Goal: Task Accomplishment & Management: Use online tool/utility

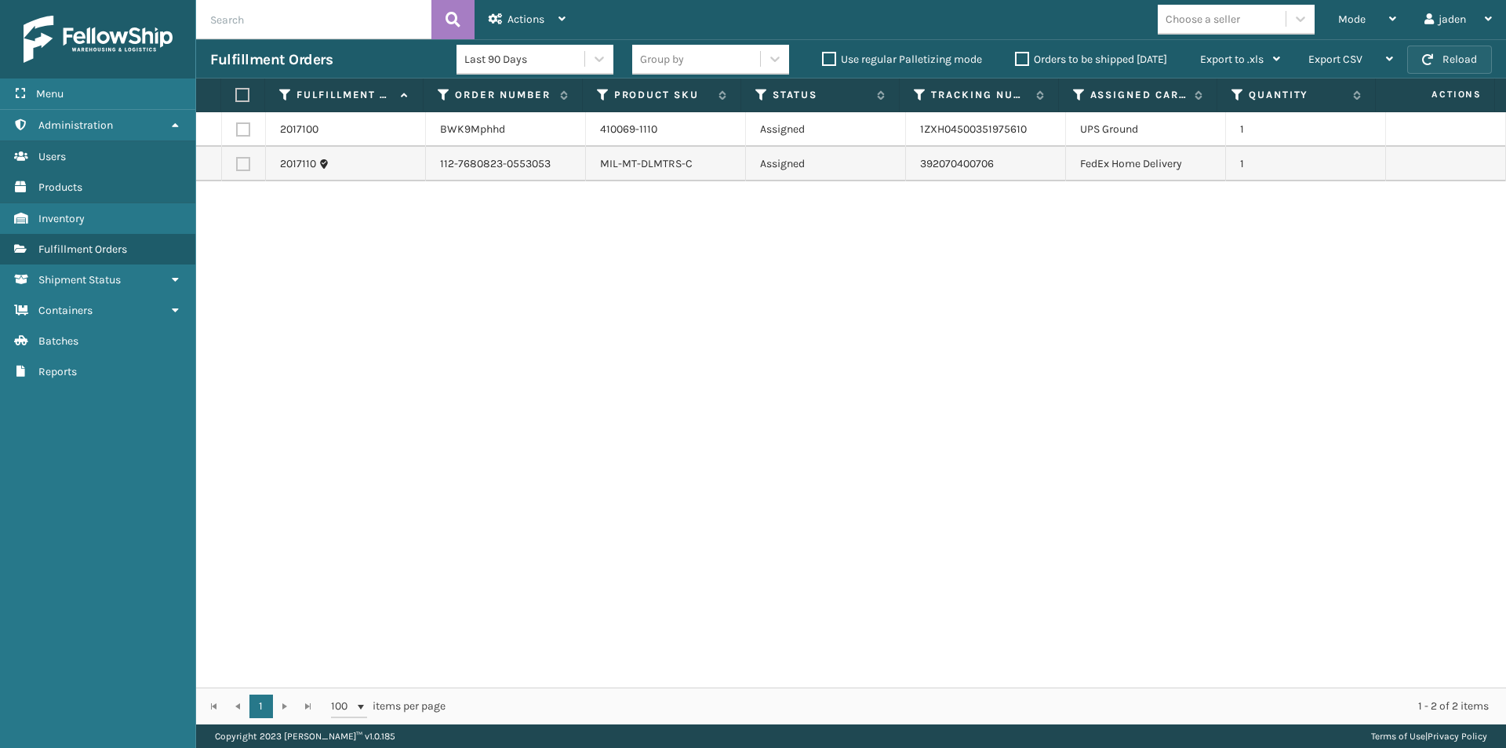
click at [1445, 50] on button "Reload" at bounding box center [1449, 59] width 85 height 28
click at [247, 154] on td at bounding box center [244, 164] width 44 height 35
click at [232, 166] on td at bounding box center [244, 164] width 44 height 35
click at [240, 166] on label at bounding box center [243, 164] width 14 height 14
click at [237, 166] on input "checkbox" at bounding box center [236, 162] width 1 height 10
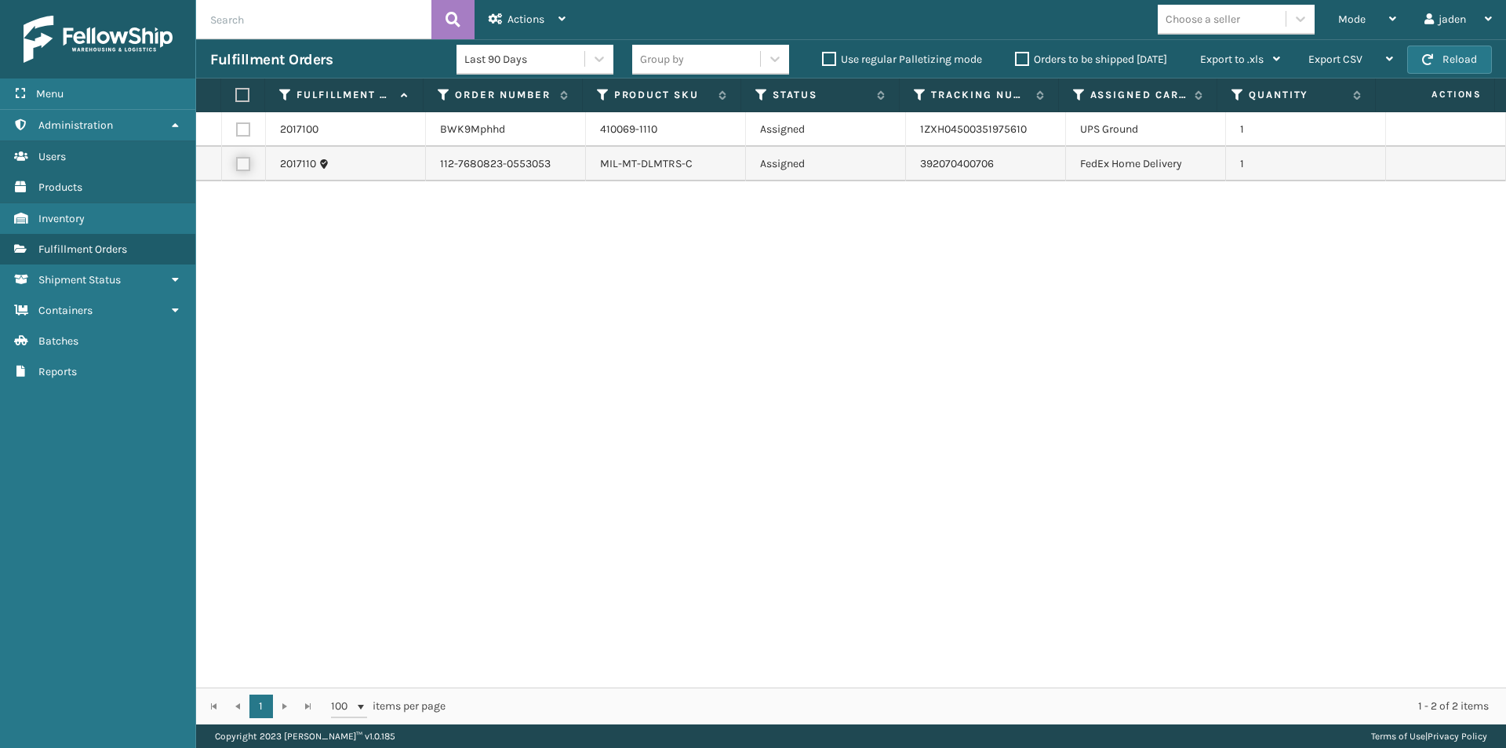
checkbox input "true"
click at [246, 94] on label at bounding box center [240, 95] width 10 height 14
click at [236, 94] on input "checkbox" at bounding box center [235, 95] width 1 height 10
checkbox input "true"
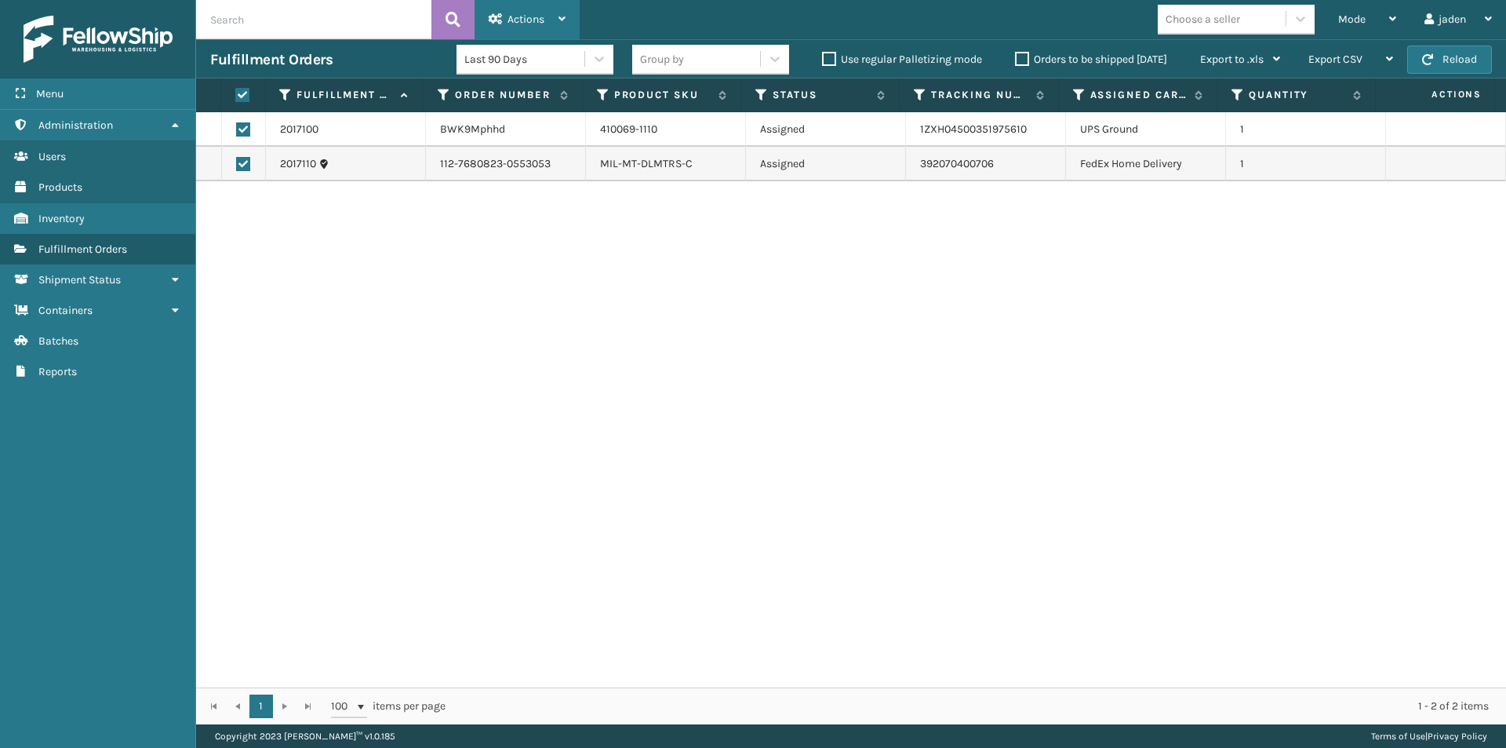
click at [542, 22] on span "Actions" at bounding box center [525, 19] width 37 height 13
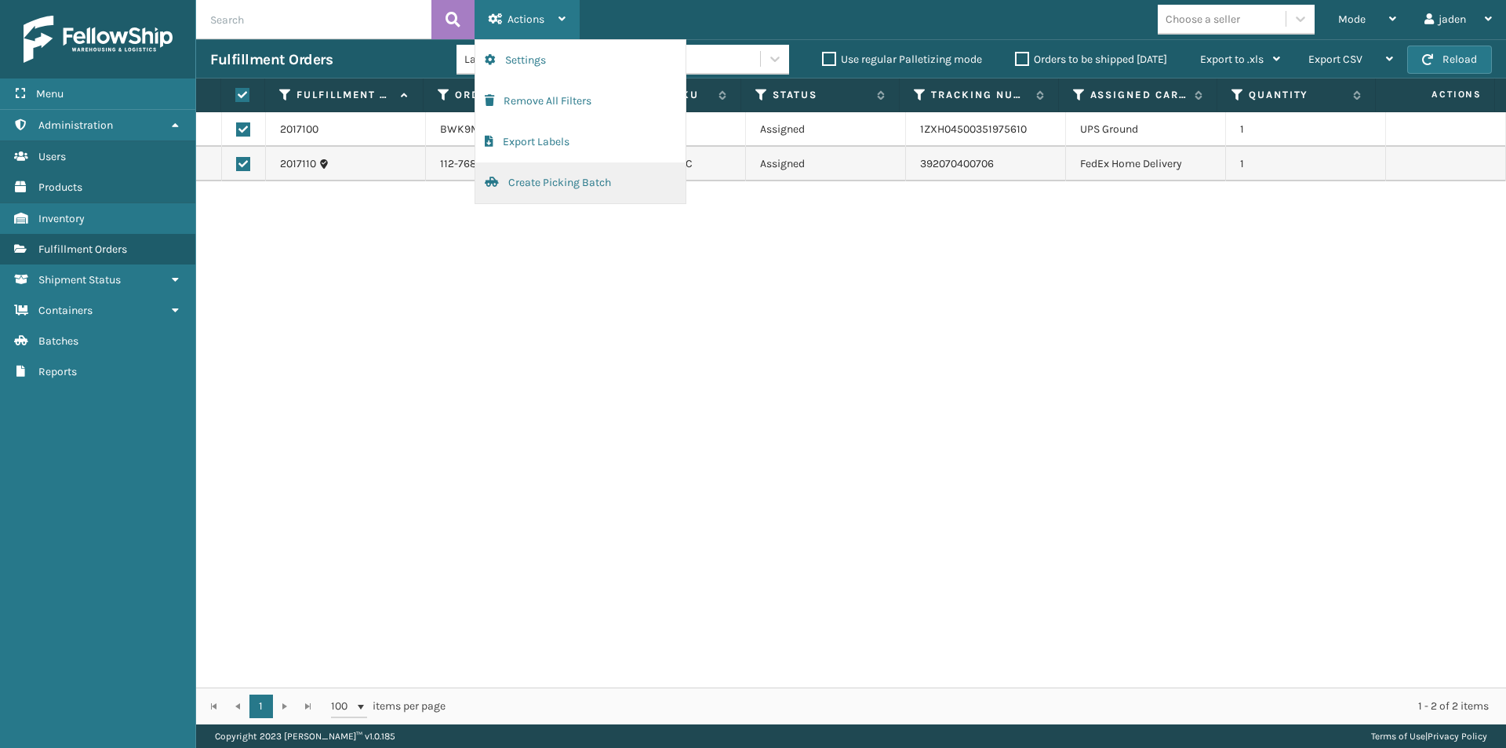
click at [524, 179] on button "Create Picking Batch" at bounding box center [580, 182] width 210 height 41
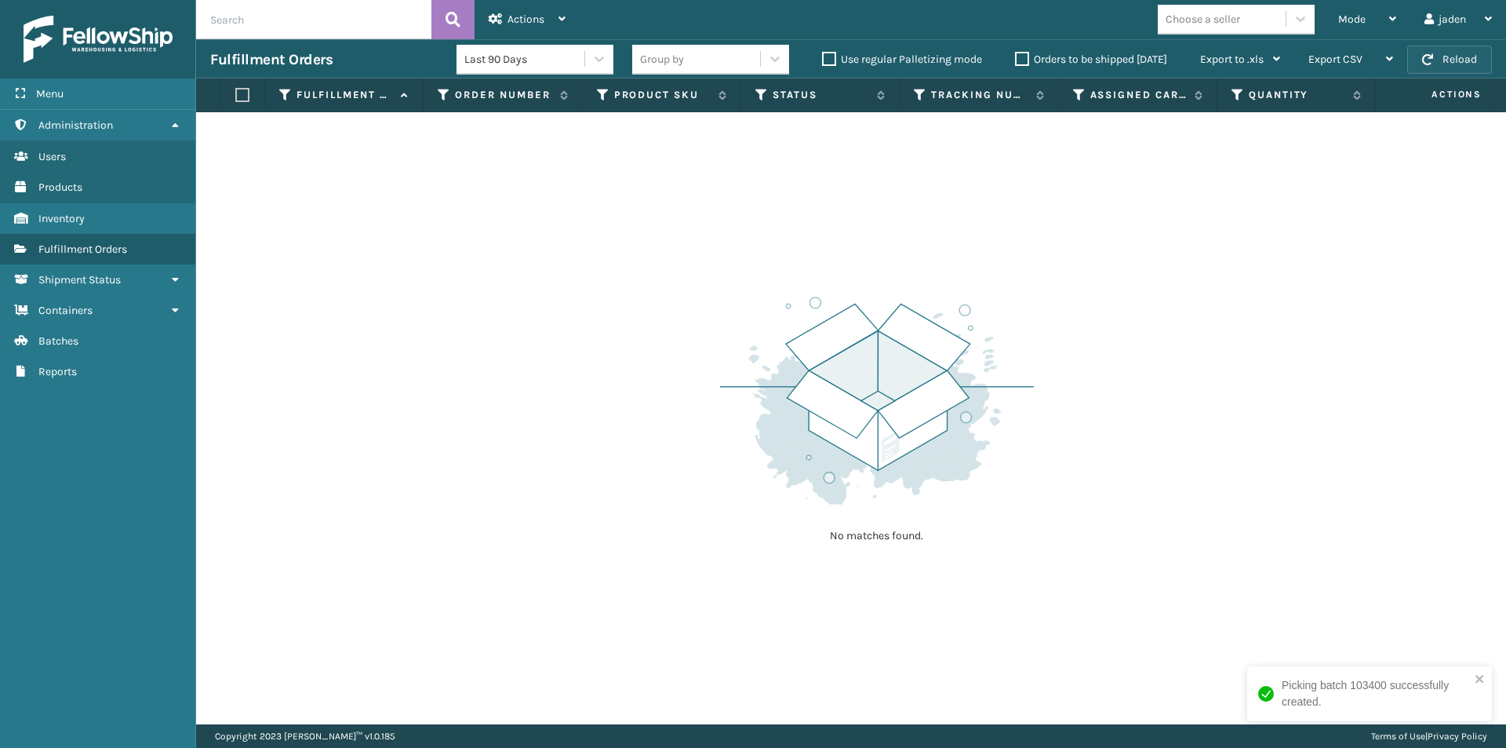
click at [1427, 65] on button "Reload" at bounding box center [1449, 59] width 85 height 28
click at [1367, 23] on div "Mode" at bounding box center [1367, 19] width 58 height 39
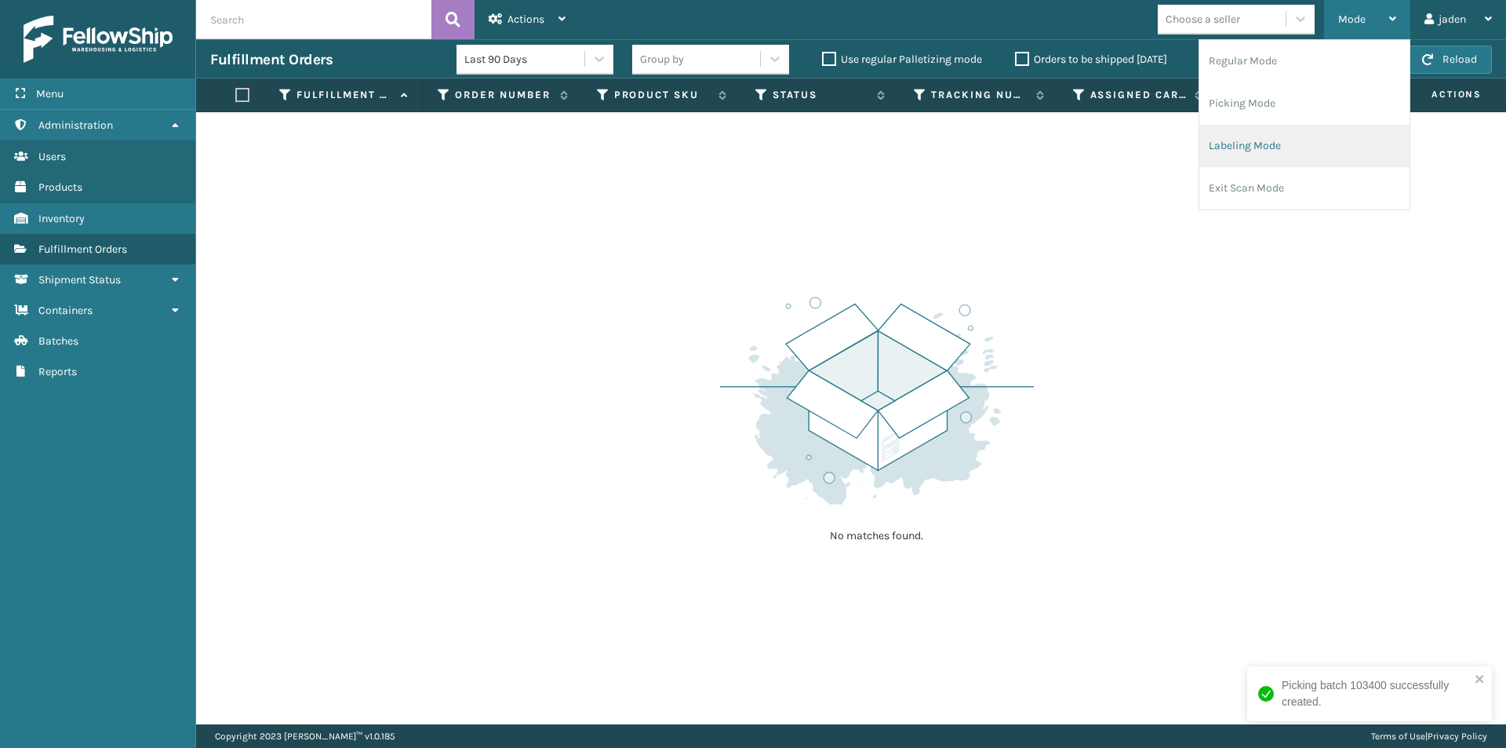
click at [1296, 125] on ul "Regular Mode Picking Mode Labeling Mode Exit Scan Mode" at bounding box center [1304, 124] width 210 height 169
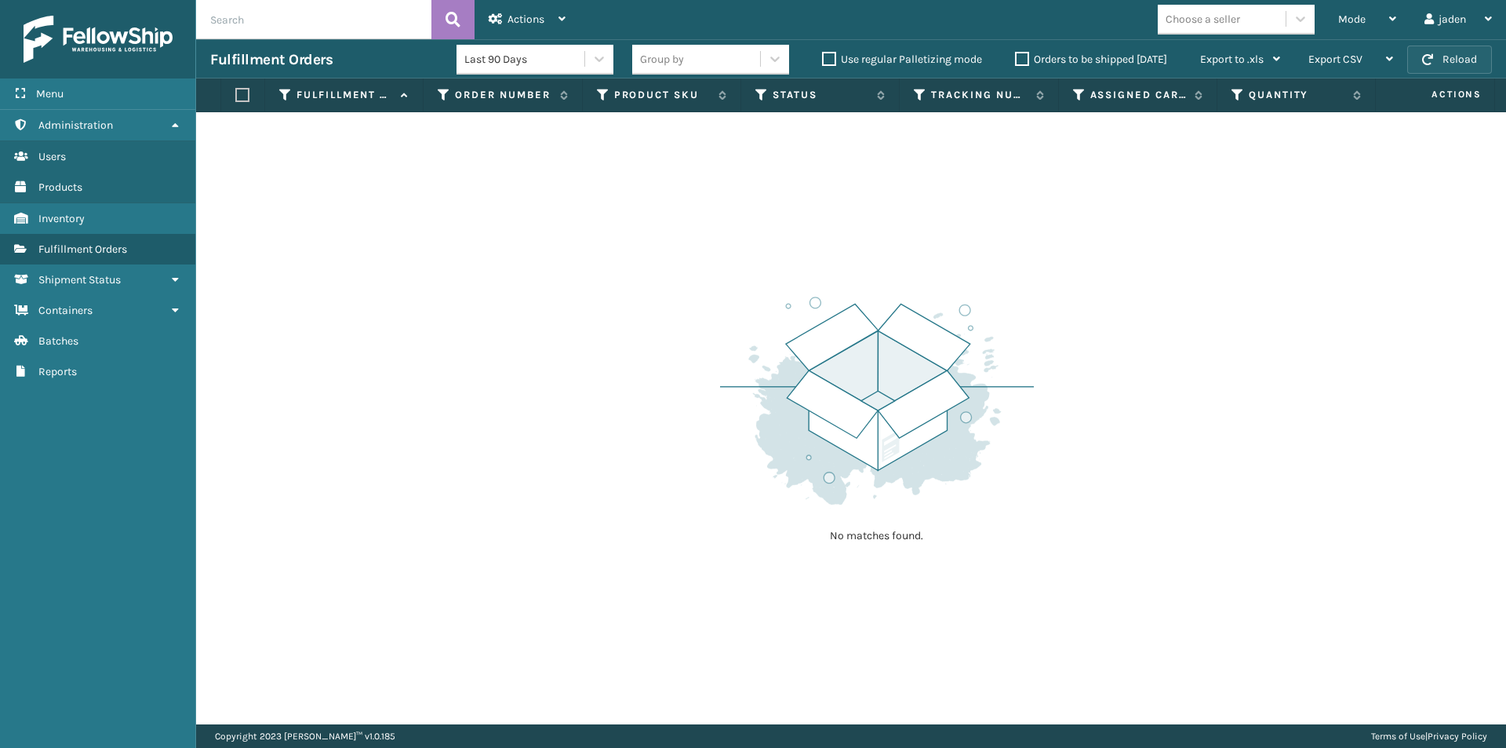
click at [1437, 51] on button "Reload" at bounding box center [1449, 59] width 85 height 28
drag, startPoint x: 995, startPoint y: 234, endPoint x: 980, endPoint y: 233, distance: 15.7
drag, startPoint x: 980, startPoint y: 233, endPoint x: 494, endPoint y: 233, distance: 485.5
click at [494, 233] on div "No matches found." at bounding box center [851, 418] width 1310 height 612
drag, startPoint x: 718, startPoint y: 209, endPoint x: 563, endPoint y: 162, distance: 162.1
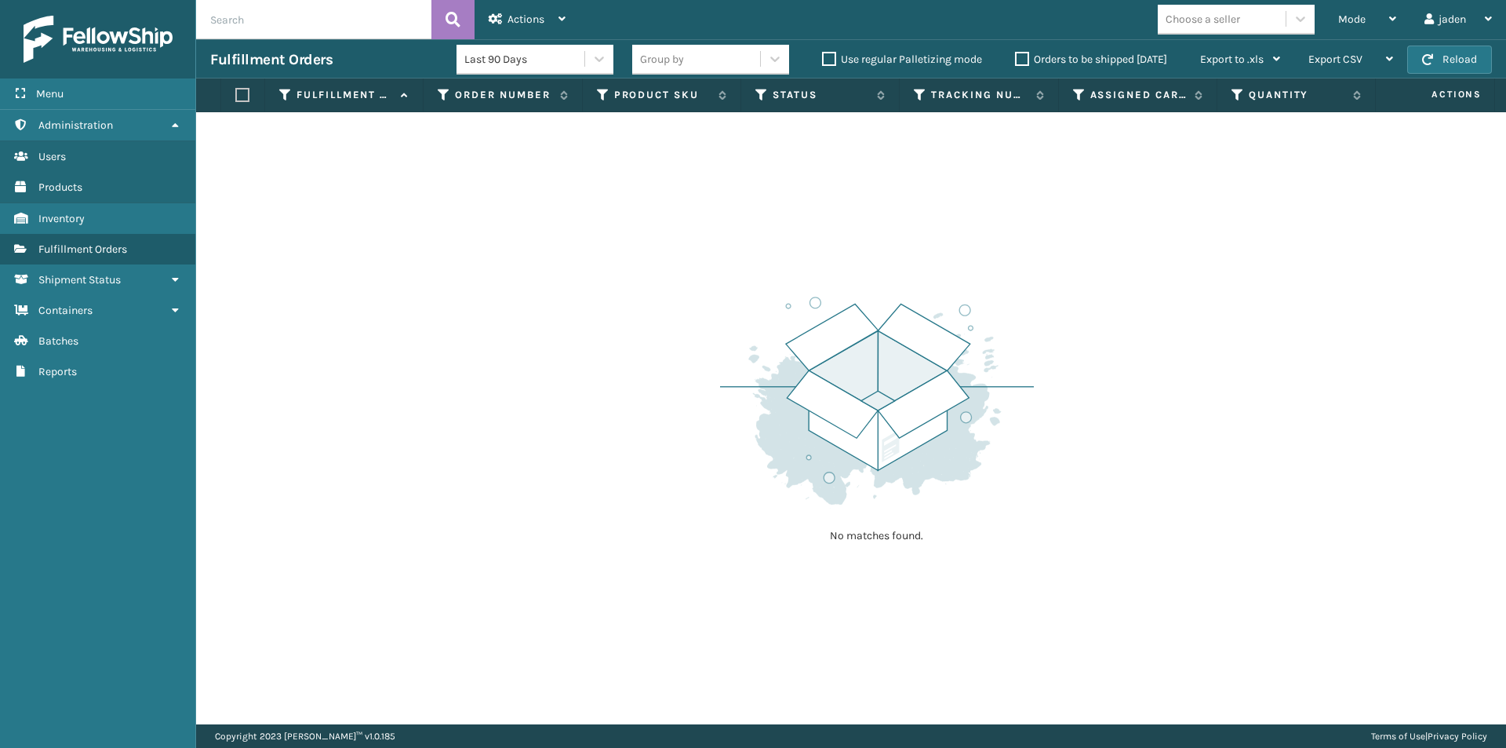
click at [403, 253] on div "No matches found." at bounding box center [851, 418] width 1310 height 612
click at [1383, 14] on div "Mode" at bounding box center [1367, 19] width 58 height 39
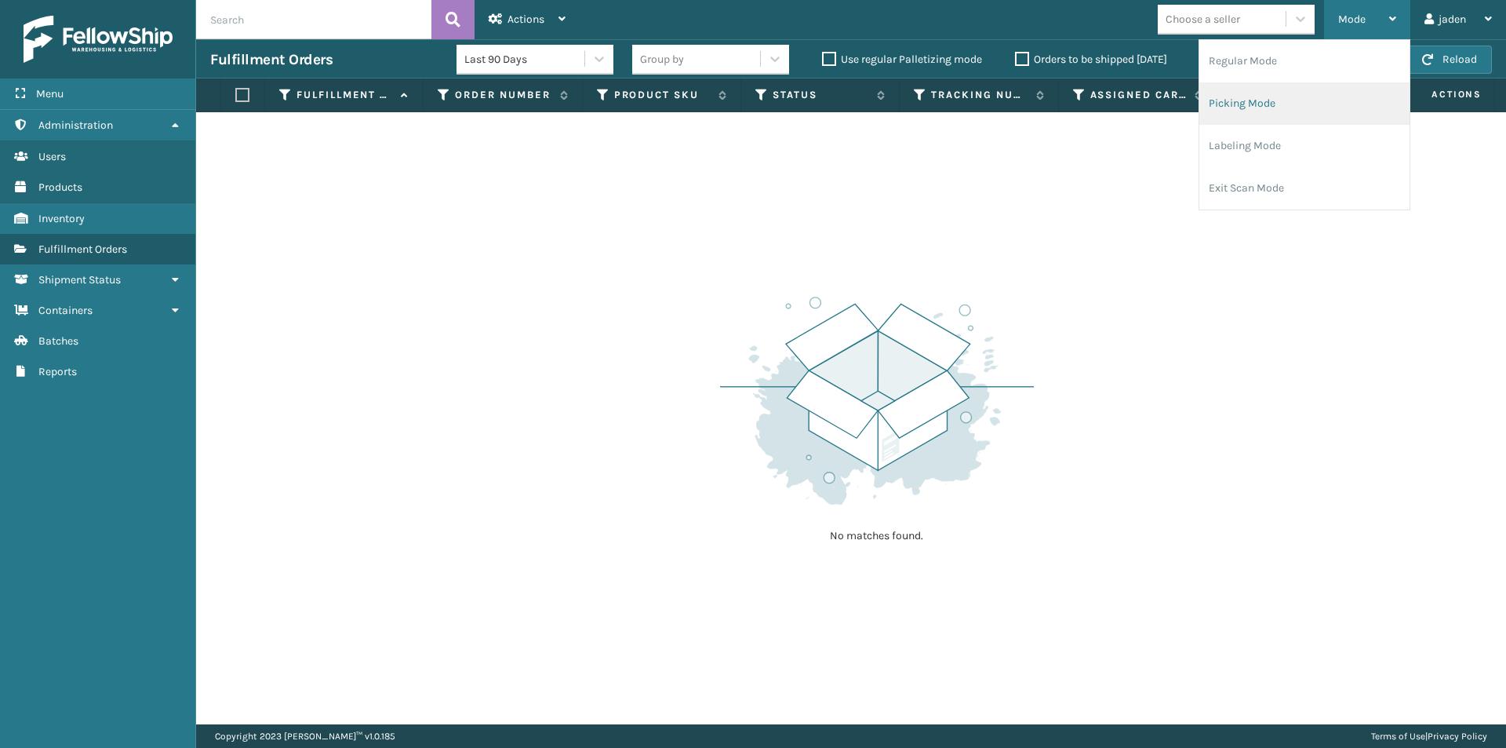
click at [1280, 83] on li "Picking Mode" at bounding box center [1304, 103] width 210 height 42
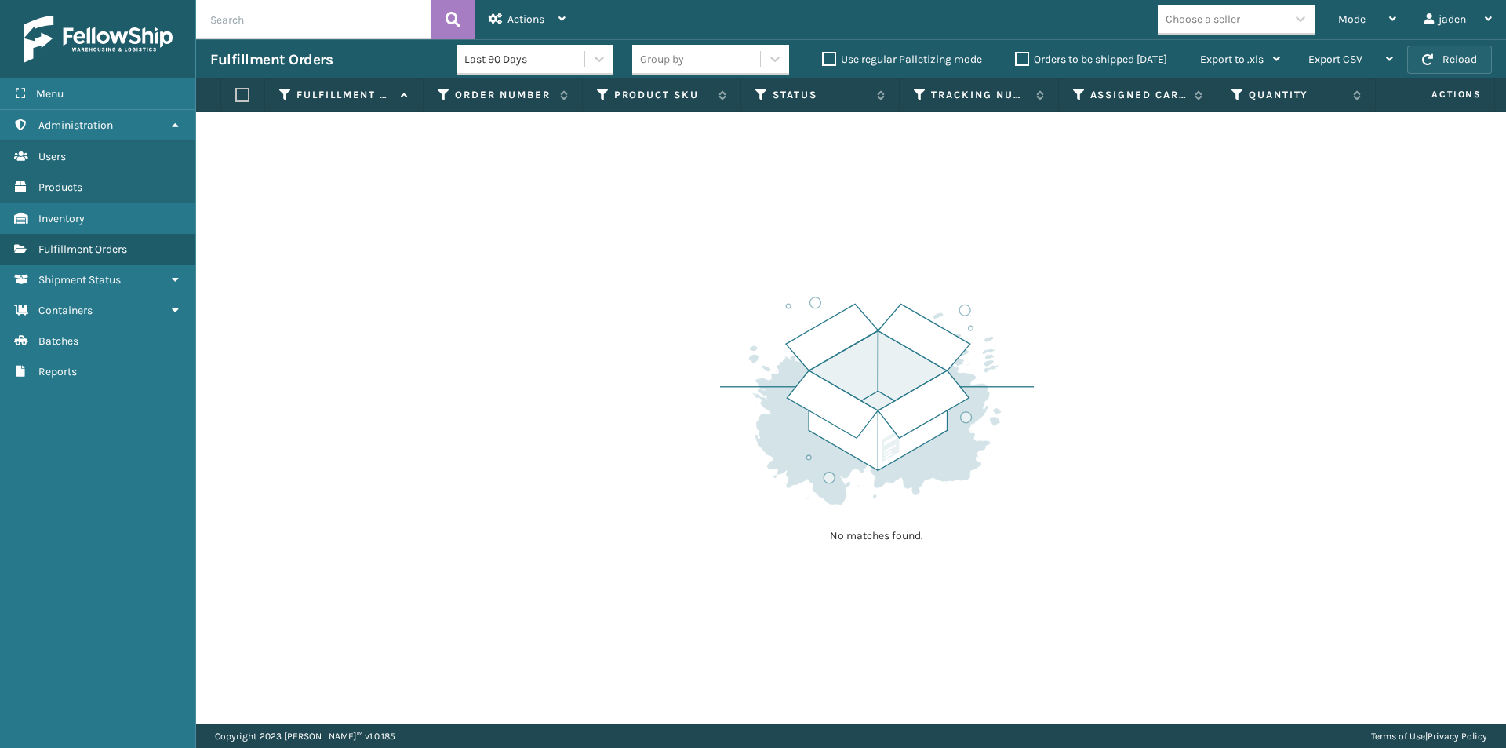
click at [1464, 51] on button "Reload" at bounding box center [1449, 59] width 85 height 28
drag, startPoint x: 1464, startPoint y: 51, endPoint x: 1465, endPoint y: 60, distance: 9.4
click at [1465, 60] on button "Reload" at bounding box center [1449, 59] width 85 height 28
click at [1355, 11] on div "Mode" at bounding box center [1367, 19] width 58 height 39
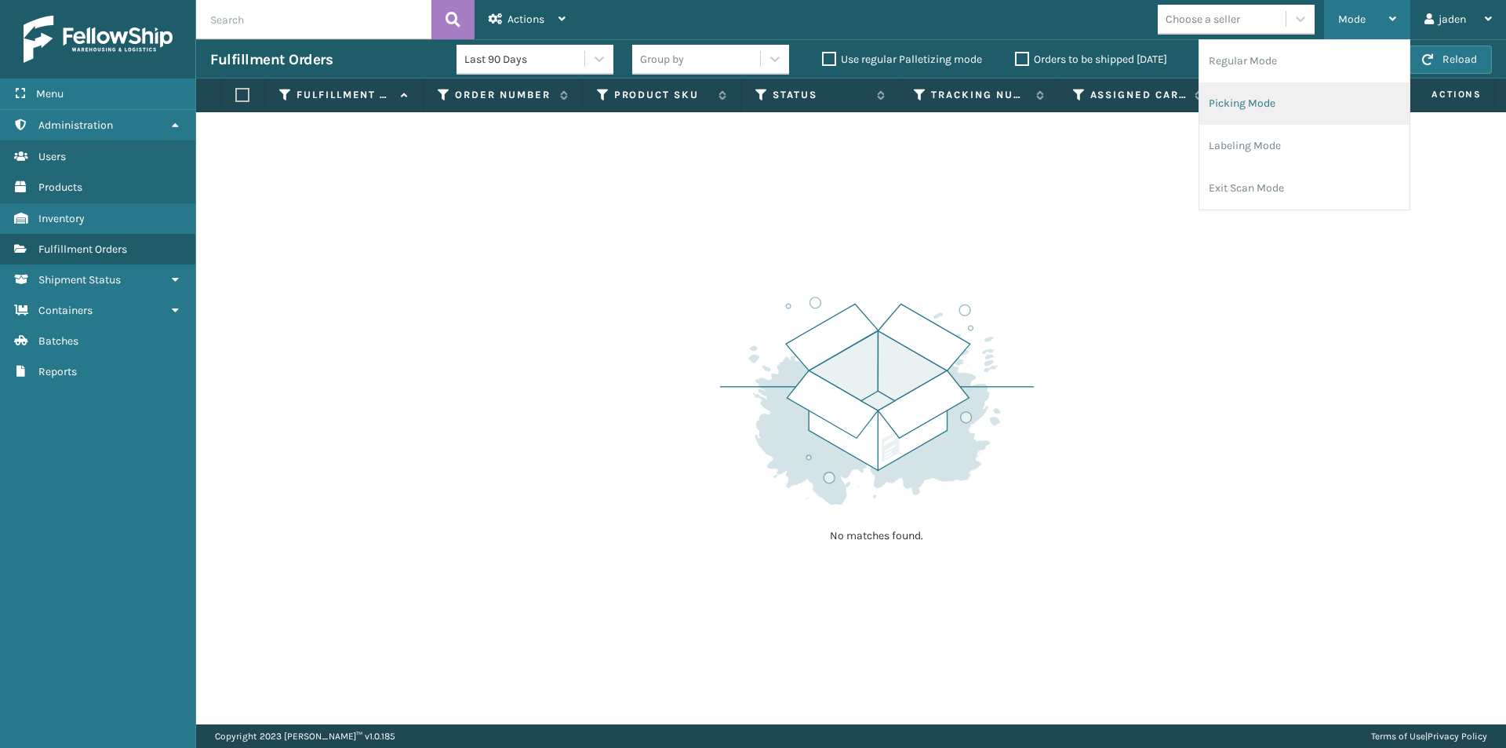
click at [1283, 82] on li "Picking Mode" at bounding box center [1304, 103] width 210 height 42
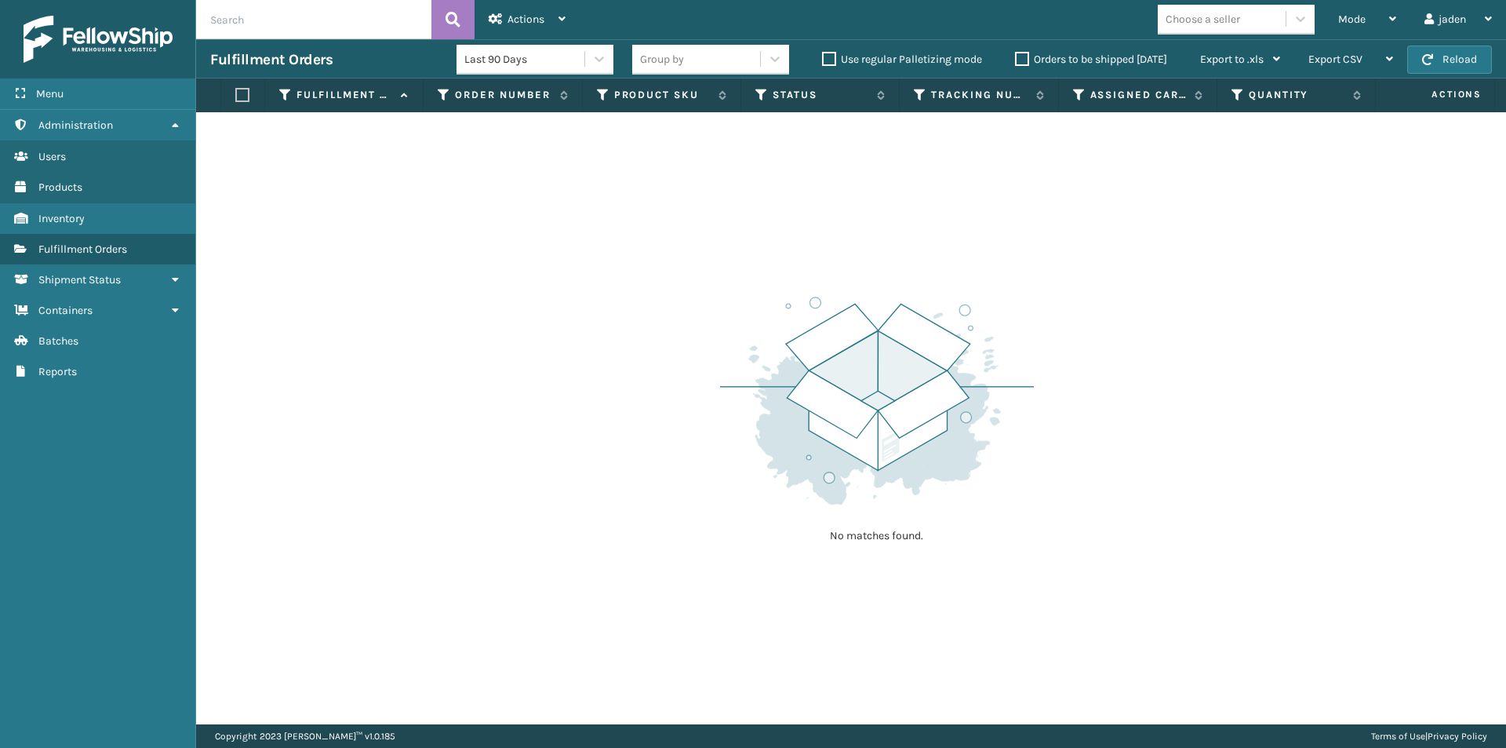
drag, startPoint x: 882, startPoint y: 308, endPoint x: 857, endPoint y: 135, distance: 175.2
click at [670, 191] on div "No matches found." at bounding box center [851, 418] width 1310 height 612
drag, startPoint x: 1395, startPoint y: 54, endPoint x: 1420, endPoint y: 64, distance: 27.5
click at [1395, 56] on div "Export CSV Export Current Page Export All Pages" at bounding box center [1350, 59] width 113 height 39
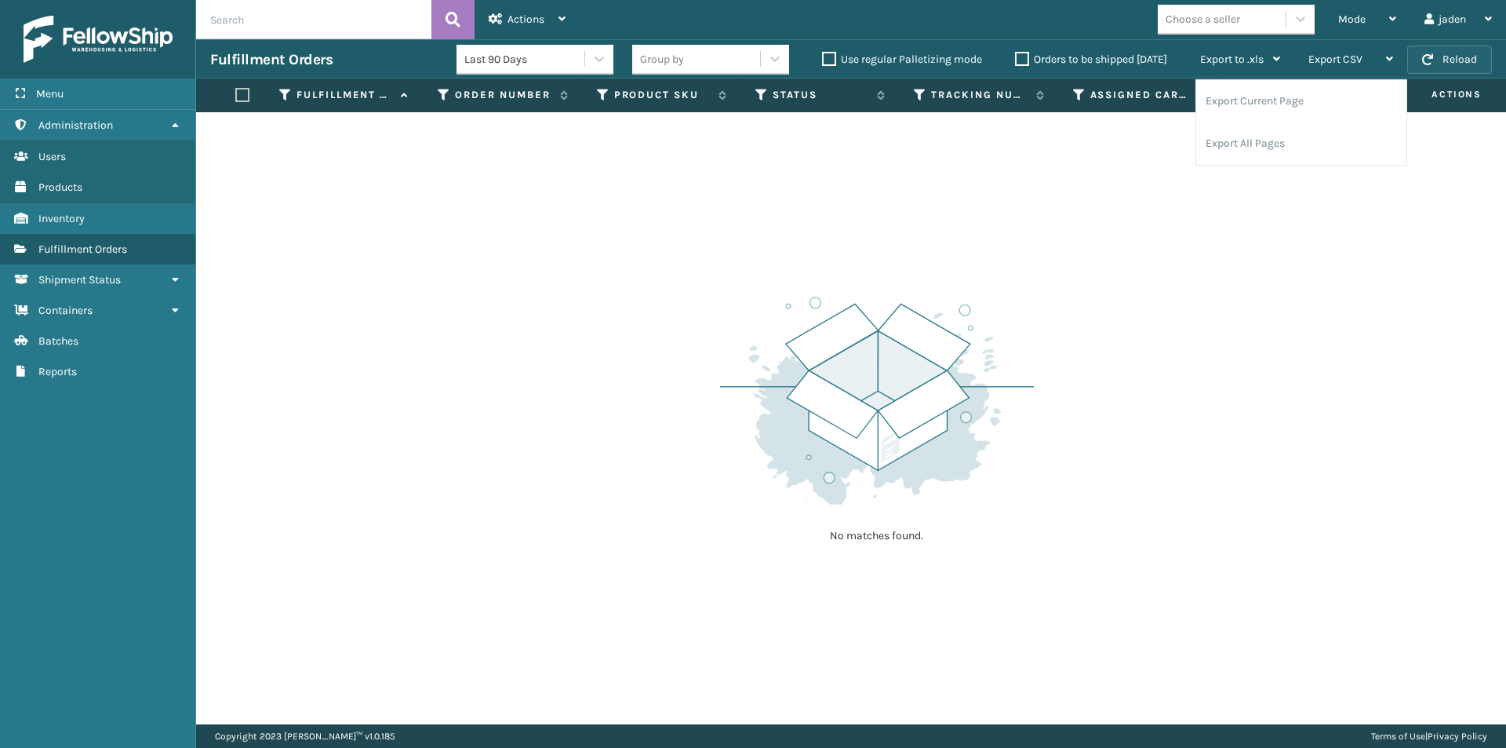
click at [1450, 55] on button "Reload" at bounding box center [1449, 59] width 85 height 28
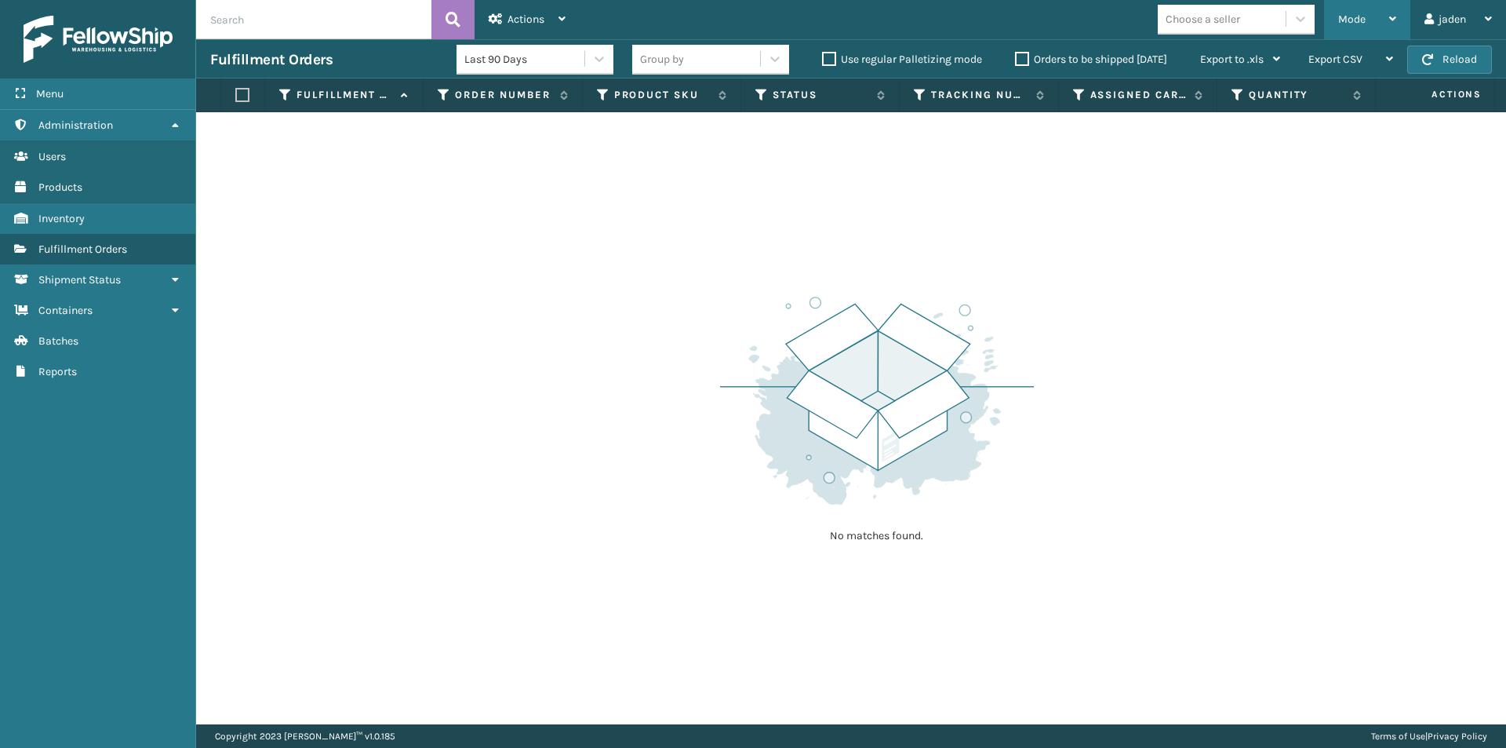
click at [1362, 20] on span "Mode" at bounding box center [1351, 19] width 27 height 13
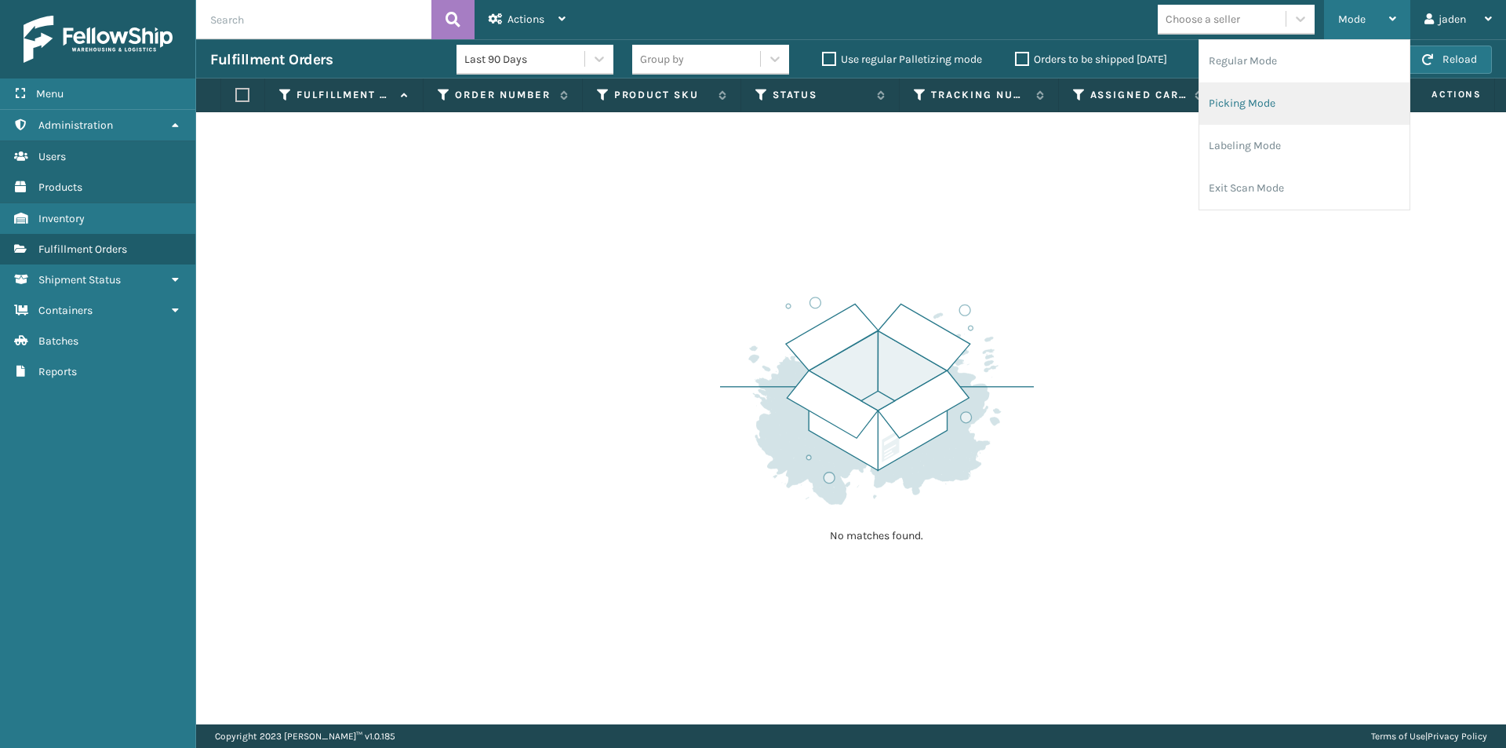
click at [1273, 111] on li "Picking Mode" at bounding box center [1304, 103] width 210 height 42
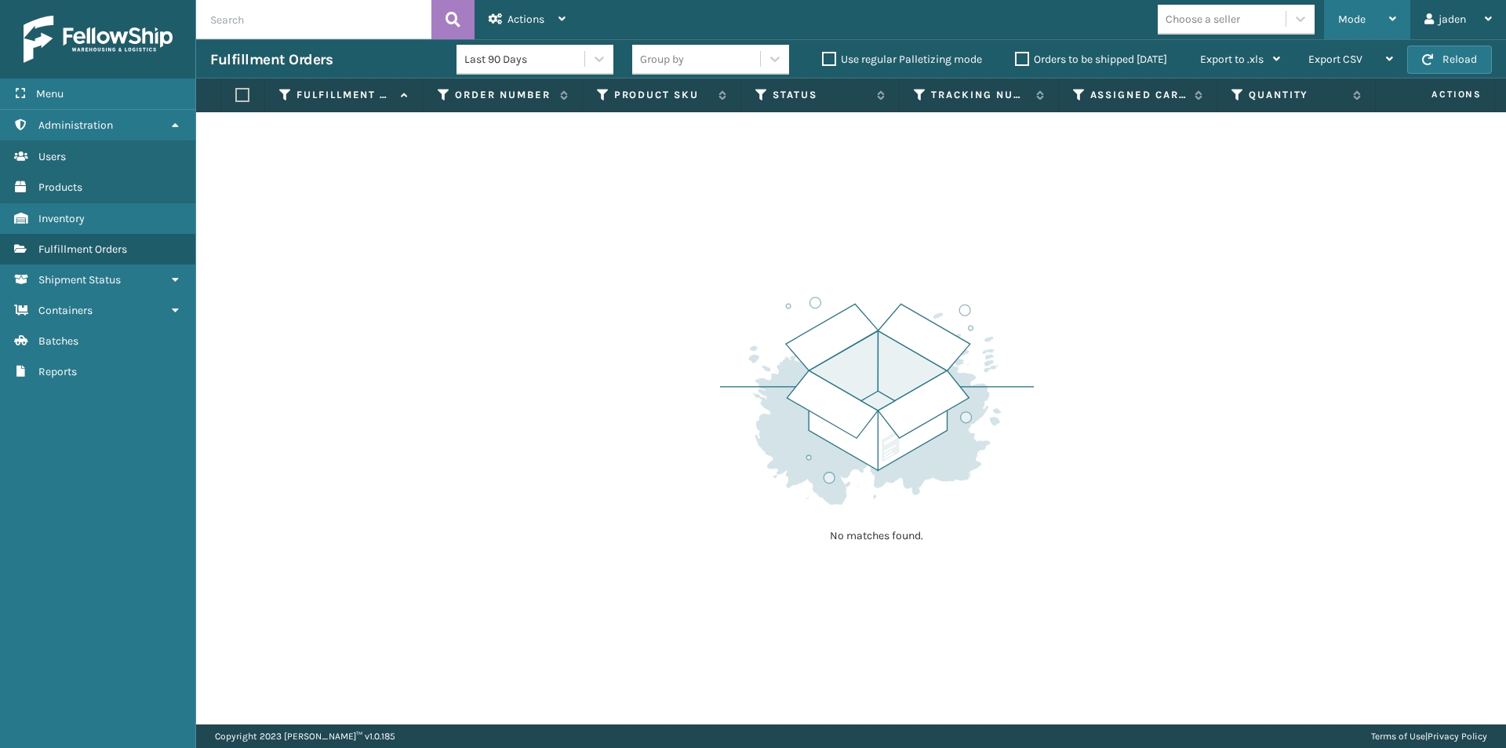
click at [1375, 18] on div "Mode" at bounding box center [1367, 19] width 58 height 39
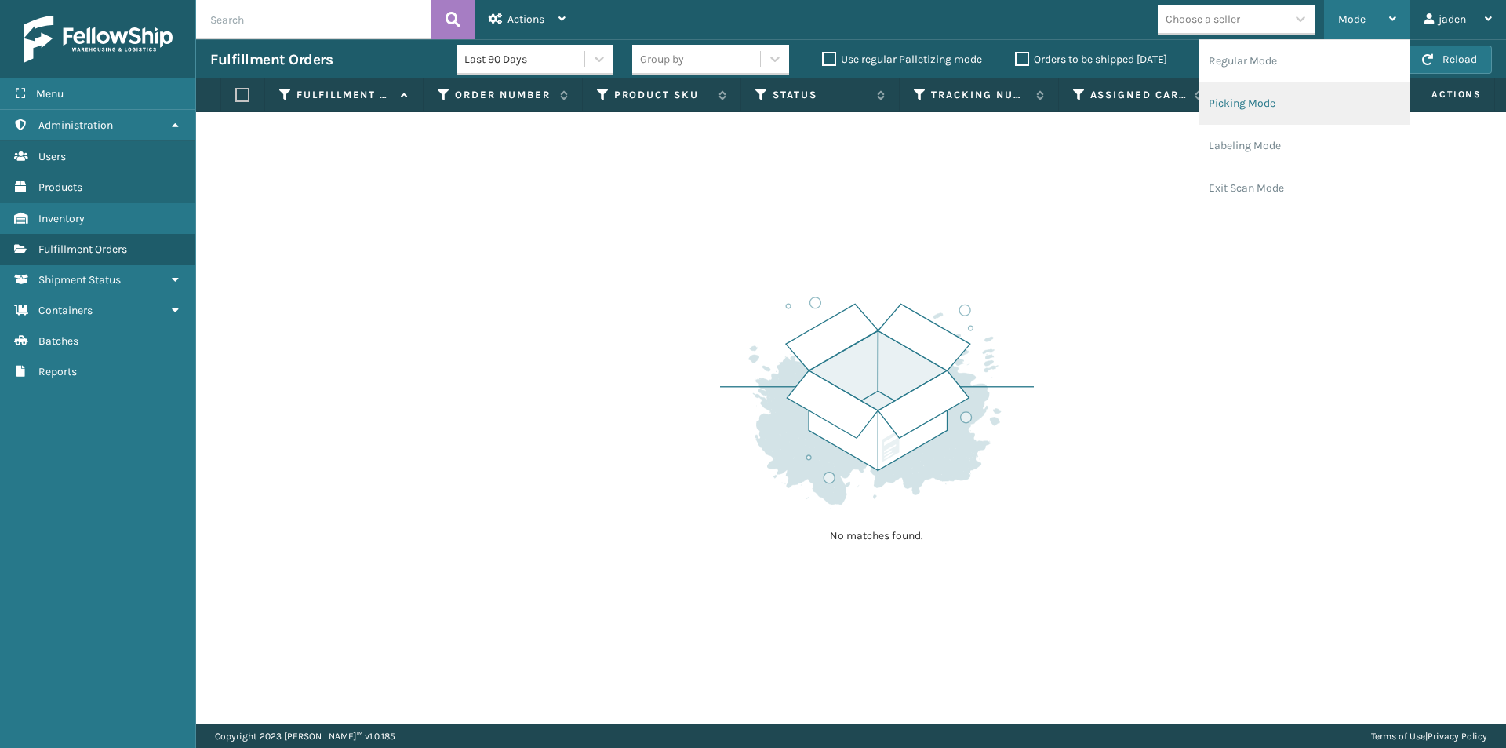
click at [1277, 105] on li "Picking Mode" at bounding box center [1304, 103] width 210 height 42
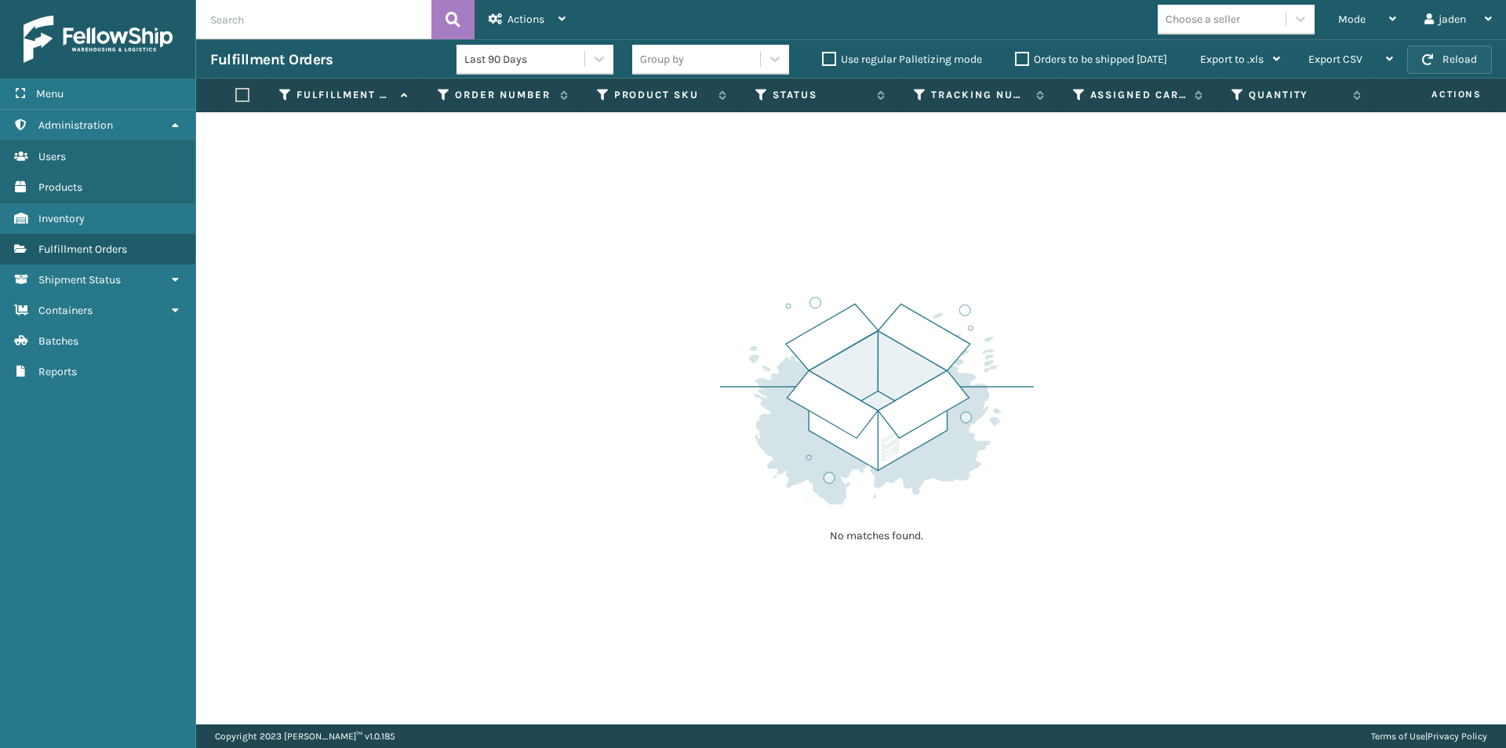
click at [1460, 60] on button "Reload" at bounding box center [1449, 59] width 85 height 28
